Goal: Transaction & Acquisition: Subscribe to service/newsletter

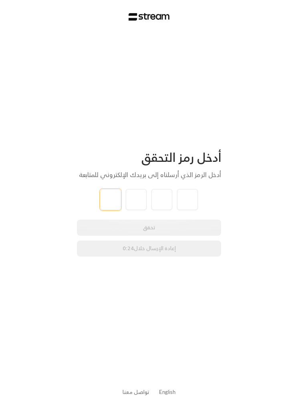
click at [108, 203] on input "tel" at bounding box center [110, 199] width 21 height 21
type input "3"
type input "9"
type input "8"
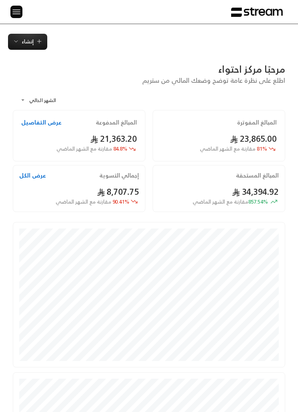
click at [29, 42] on span "إنشاء" at bounding box center [28, 41] width 12 height 9
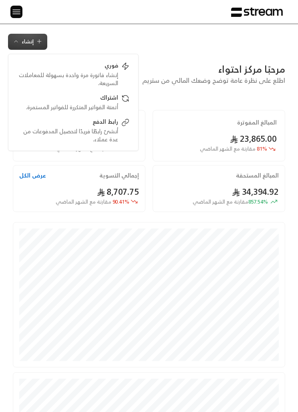
click at [16, 10] on img at bounding box center [17, 12] width 10 height 10
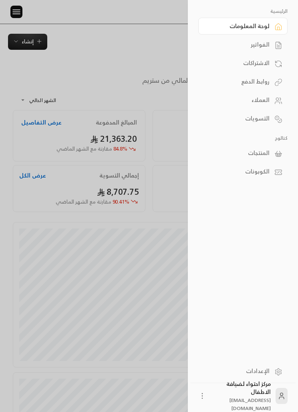
click at [271, 99] on link "العملاء" at bounding box center [243, 99] width 89 height 17
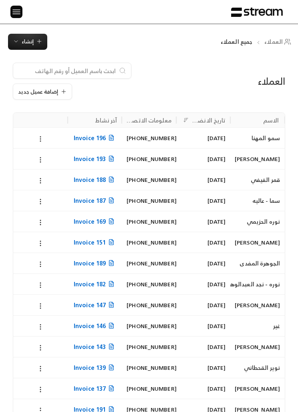
click at [40, 201] on circle at bounding box center [40, 201] width 1 height 1
click at [51, 224] on li "تعديل" at bounding box center [49, 222] width 21 height 14
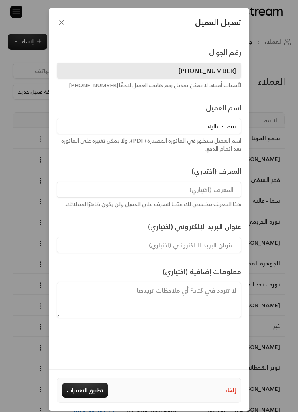
click at [54, 18] on div "تعديل العميل" at bounding box center [149, 22] width 201 height 28
click at [61, 18] on icon "button" at bounding box center [62, 23] width 10 height 10
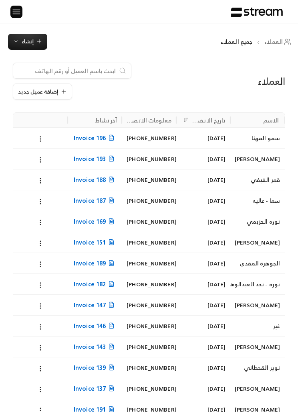
click at [53, 89] on span "إضافة عميل جديد" at bounding box center [38, 91] width 40 height 5
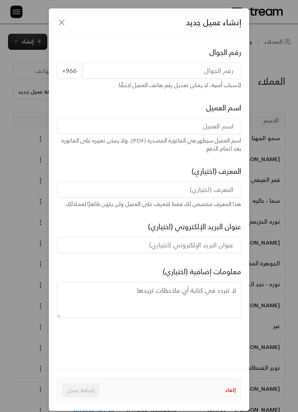
click at [208, 67] on input "tel" at bounding box center [162, 71] width 158 height 16
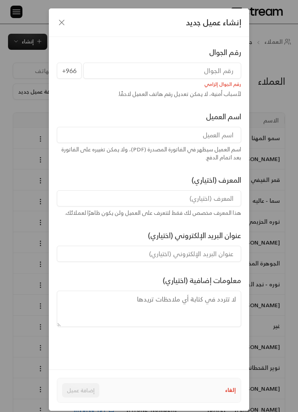
click at [142, 134] on input at bounding box center [149, 135] width 185 height 16
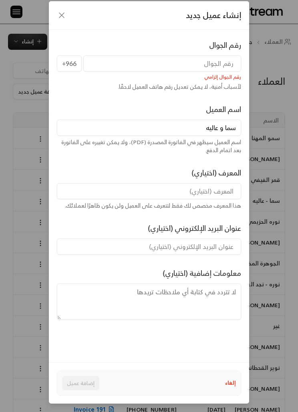
scroll to position [5, 0]
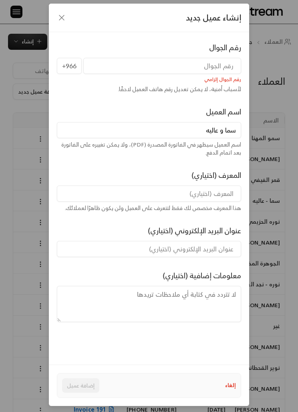
type input "سما و عاليه"
click at [217, 63] on input "tel" at bounding box center [162, 66] width 158 height 16
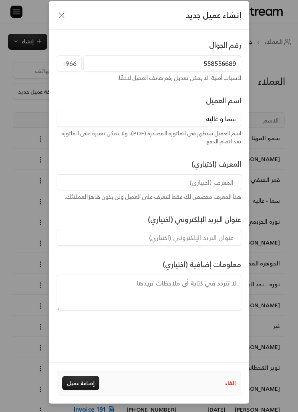
scroll to position [7, 0]
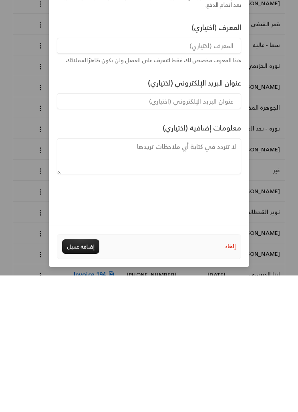
type input "558556689"
click at [91, 375] on button "إضافة عميل" at bounding box center [80, 382] width 37 height 14
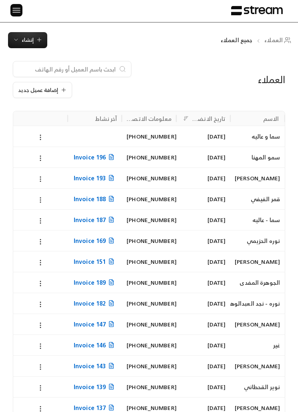
click at [19, 12] on img at bounding box center [17, 10] width 10 height 10
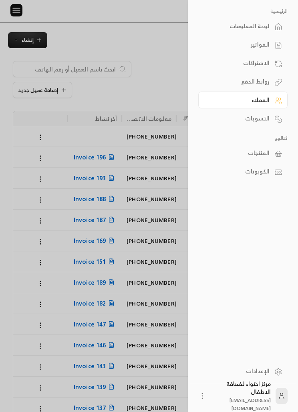
click at [269, 41] on div "الفواتير" at bounding box center [239, 45] width 61 height 8
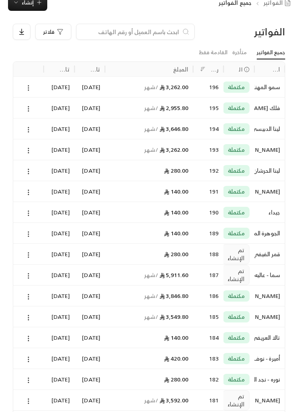
click at [239, 274] on span "تم الإنشاء" at bounding box center [236, 275] width 17 height 16
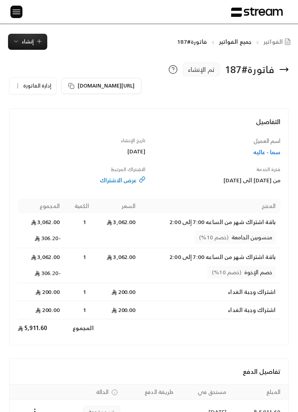
click at [29, 41] on span "إنشاء" at bounding box center [28, 41] width 12 height 9
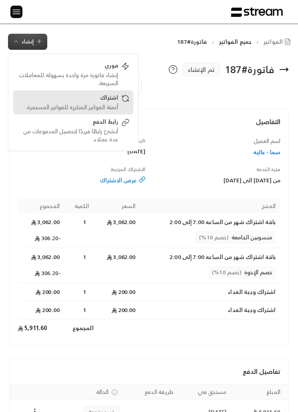
click at [117, 101] on div "اشتراك" at bounding box center [67, 98] width 101 height 10
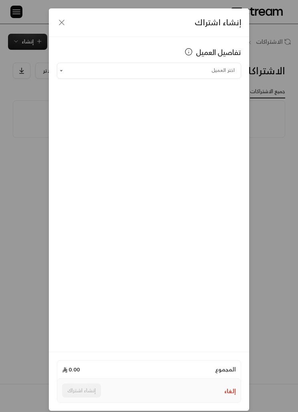
click at [217, 67] on input "اختر العميل" at bounding box center [149, 70] width 185 height 13
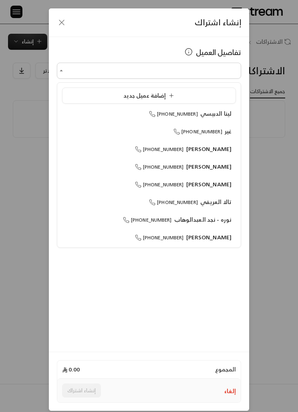
scroll to position [0, 0]
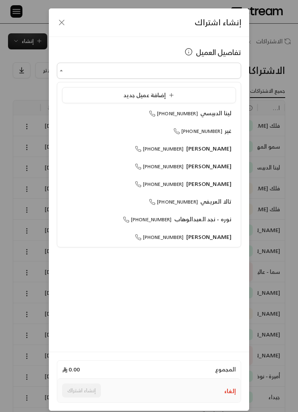
click at [61, 23] on icon "button" at bounding box center [62, 23] width 10 height 10
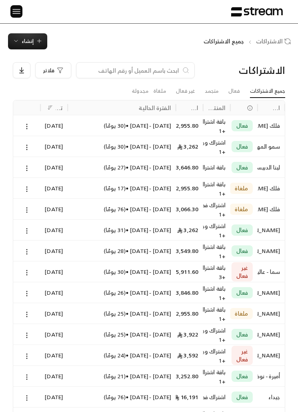
click at [33, 43] on span "إنشاء" at bounding box center [28, 41] width 12 height 9
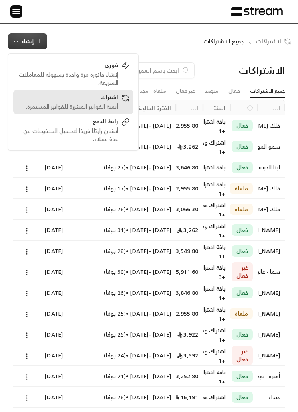
click at [122, 98] on icon at bounding box center [126, 98] width 8 height 8
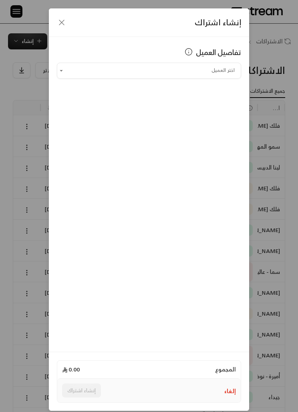
click at [211, 68] on input "اختر العميل" at bounding box center [149, 70] width 185 height 13
click at [219, 131] on span "سما و عاليه" at bounding box center [217, 131] width 28 height 10
type input "**********"
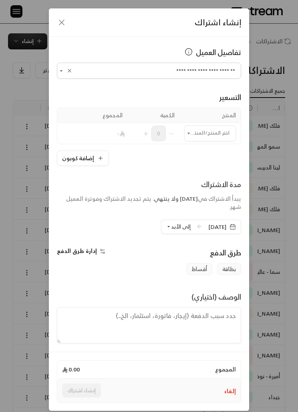
click at [216, 130] on input "اختر العميل" at bounding box center [211, 132] width 52 height 13
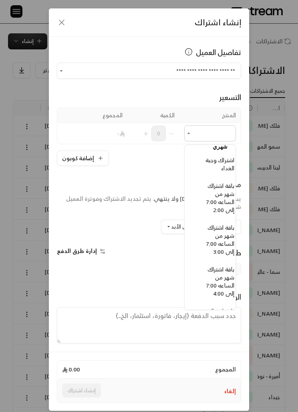
scroll to position [618, -8]
click at [225, 197] on span "باقة اشتراك شهر من الساعه 7:00 إلى 2:00" at bounding box center [221, 197] width 28 height 34
type input "**********"
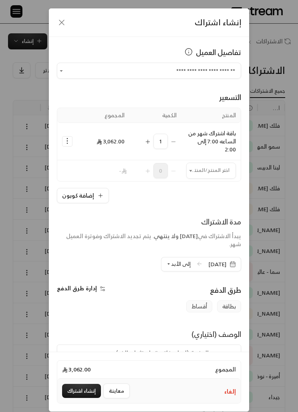
click at [201, 166] on input "اختر العميل" at bounding box center [212, 170] width 50 height 13
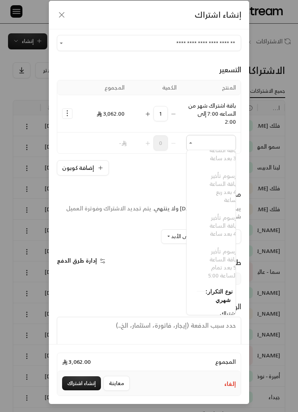
scroll to position [15, 0]
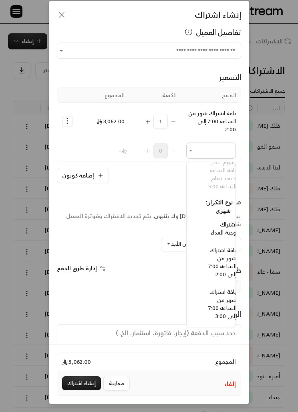
click at [233, 226] on span "اشتراك وجبة الغداء" at bounding box center [224, 228] width 26 height 18
type input "**********"
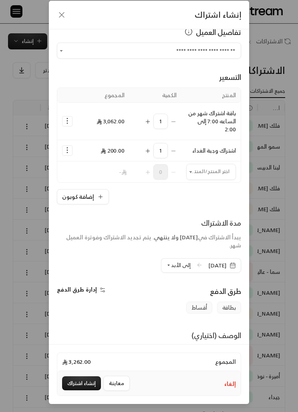
click at [69, 121] on icon "Selected Products" at bounding box center [67, 121] width 8 height 8
click at [106, 140] on span "إضافة كوبون" at bounding box center [100, 141] width 28 height 8
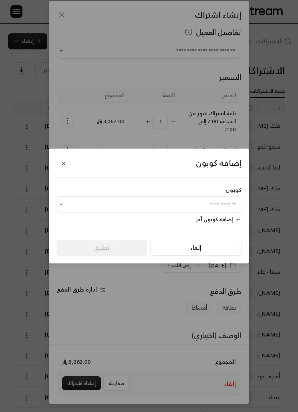
click at [215, 211] on input "اختر العميل" at bounding box center [149, 204] width 185 height 13
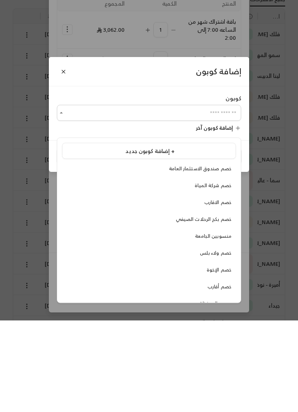
click at [225, 323] on span "منسوبين الجامعة" at bounding box center [213, 327] width 37 height 8
type input "**********"
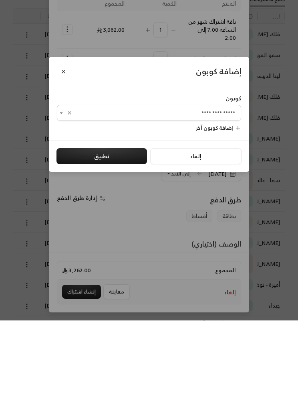
click at [138, 239] on button "تطبيق" at bounding box center [102, 247] width 91 height 16
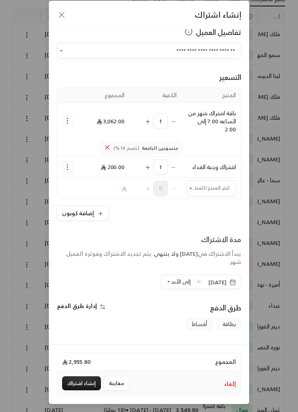
click at [221, 185] on input "اختر العميل" at bounding box center [212, 188] width 50 height 13
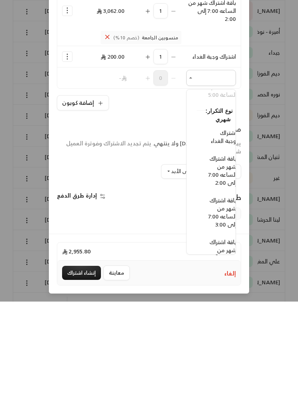
click at [227, 264] on span "باقة اشتراك شهر من الساعه 7:00 إلى 2:00" at bounding box center [223, 281] width 28 height 34
type input "**********"
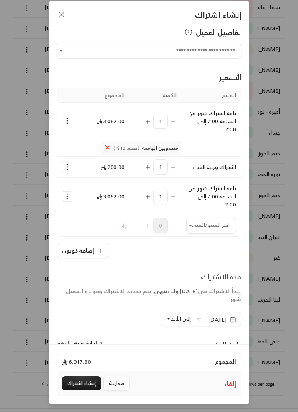
click at [207, 226] on input "اختر العميل" at bounding box center [212, 225] width 50 height 13
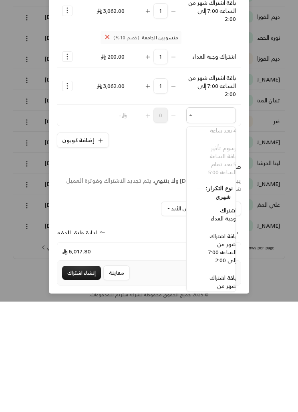
click at [225, 315] on span "اشتراك وجبة الغداء" at bounding box center [224, 324] width 26 height 18
type input "**********"
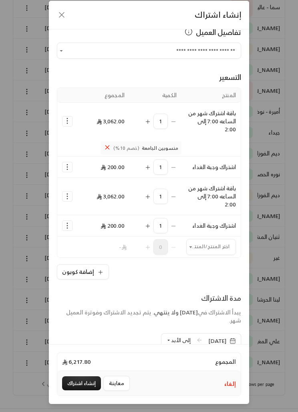
click at [66, 196] on icon "Selected Products" at bounding box center [67, 196] width 8 height 8
click at [107, 216] on span "إضافة كوبون" at bounding box center [100, 216] width 28 height 8
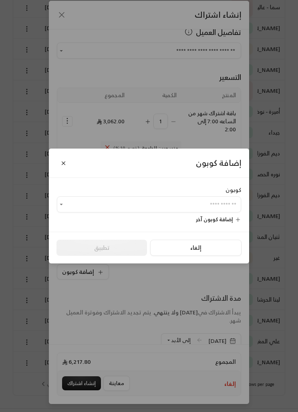
click at [231, 211] on input "اختر العميل" at bounding box center [149, 204] width 185 height 13
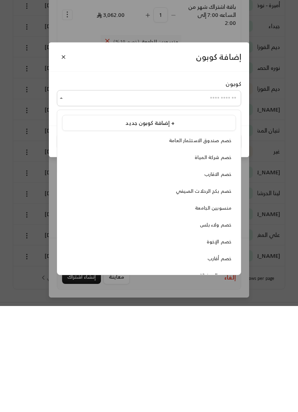
click at [226, 343] on span "خصم الإخوة" at bounding box center [219, 347] width 25 height 8
type input "**********"
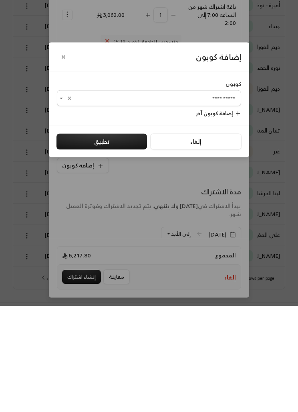
click at [121, 239] on button "تطبيق" at bounding box center [102, 247] width 91 height 16
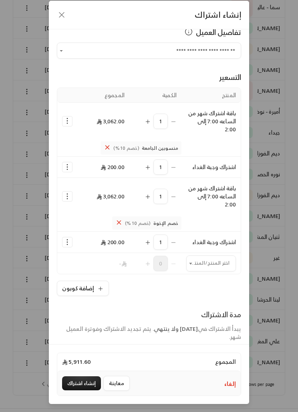
click at [171, 360] on span "إلى الأبد" at bounding box center [181, 356] width 20 height 9
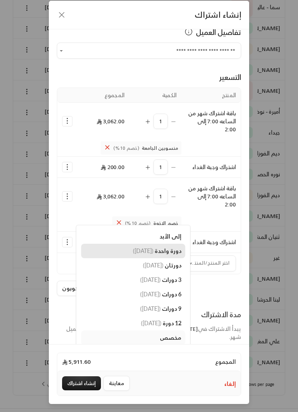
click at [163, 255] on link "دورة واحدة ( 5/11/2025 )" at bounding box center [133, 250] width 104 height 14
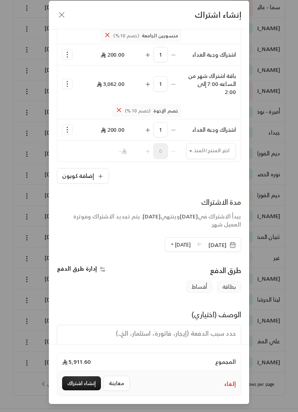
click at [76, 268] on span "إدارة طرق الدفع" at bounding box center [77, 268] width 40 height 10
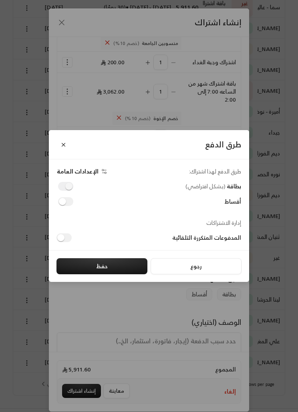
click at [100, 274] on button "حفظ" at bounding box center [102, 266] width 91 height 16
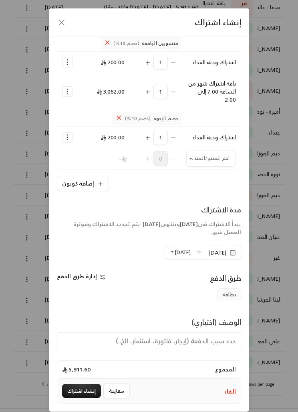
click at [81, 398] on button "إنشاء اشتراك" at bounding box center [81, 390] width 39 height 14
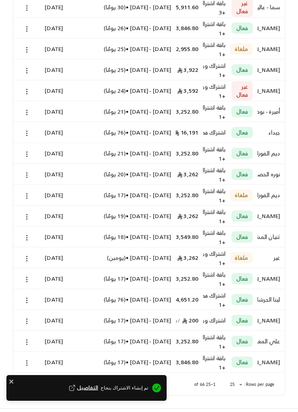
scroll to position [2, 0]
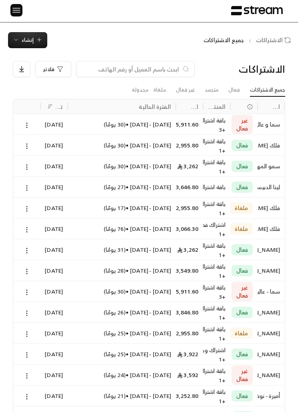
click at [30, 291] on icon at bounding box center [26, 291] width 7 height 7
click at [31, 312] on link "عرض" at bounding box center [35, 312] width 19 height 14
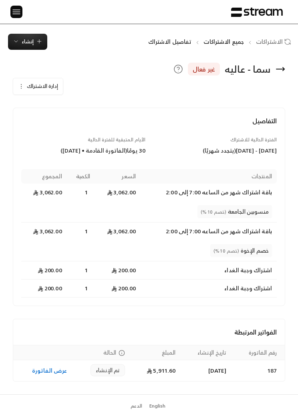
click at [24, 86] on icon "button" at bounding box center [21, 86] width 6 height 6
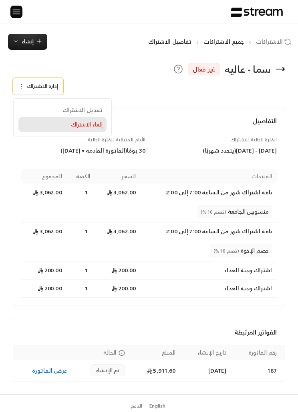
click at [97, 123] on span "إلغاء الاشتراك" at bounding box center [87, 124] width 32 height 7
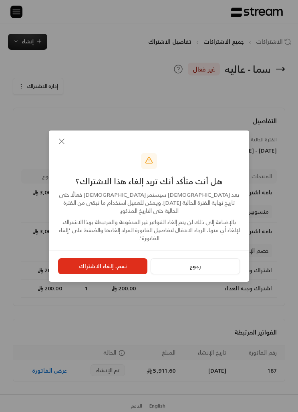
click at [63, 150] on div at bounding box center [149, 141] width 201 height 22
click at [65, 146] on icon "button" at bounding box center [62, 141] width 10 height 10
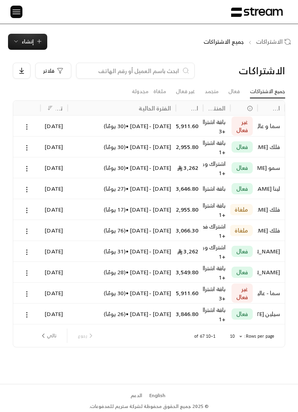
click at [268, 124] on div "سما و عاليه" at bounding box center [272, 126] width 18 height 20
click at [26, 229] on icon at bounding box center [26, 230] width 7 height 7
